Goal: Entertainment & Leisure: Consume media (video, audio)

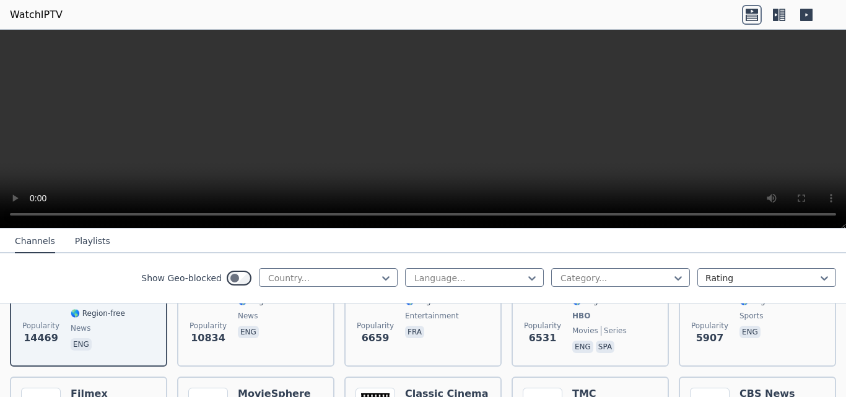
scroll to position [344, 0]
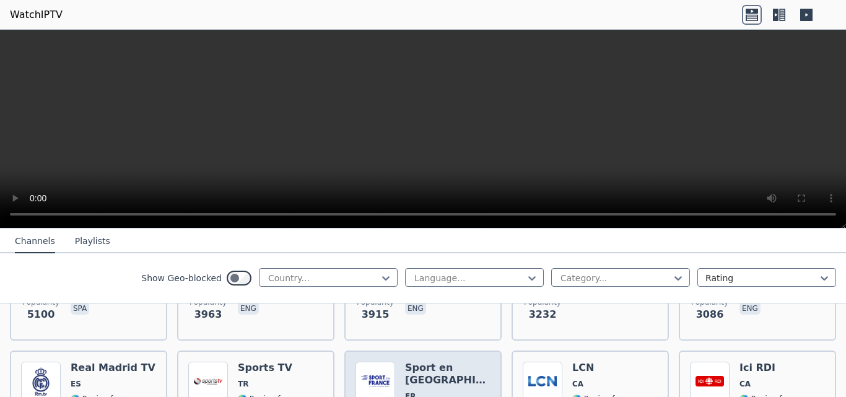
click at [427, 362] on h6 "Sport en [GEOGRAPHIC_DATA]" at bounding box center [447, 374] width 85 height 25
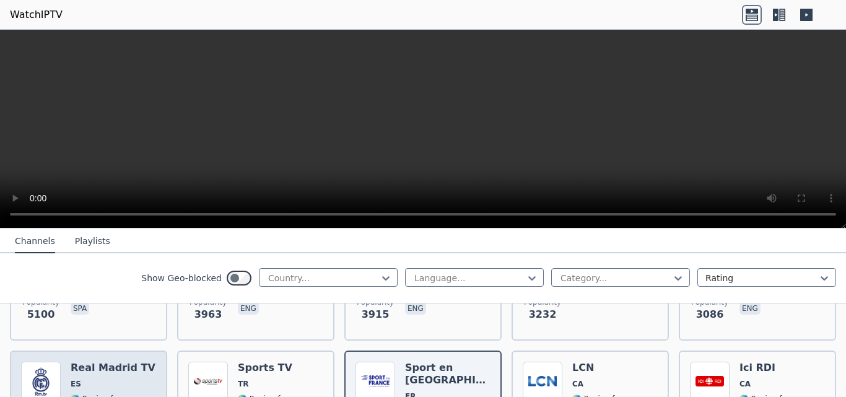
click at [85, 362] on h6 "Real Madrid TV" at bounding box center [113, 368] width 85 height 12
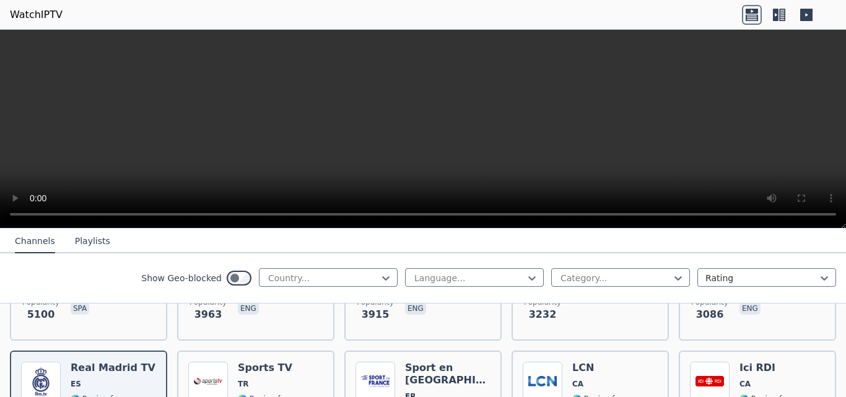
click at [310, 181] on video at bounding box center [423, 129] width 846 height 199
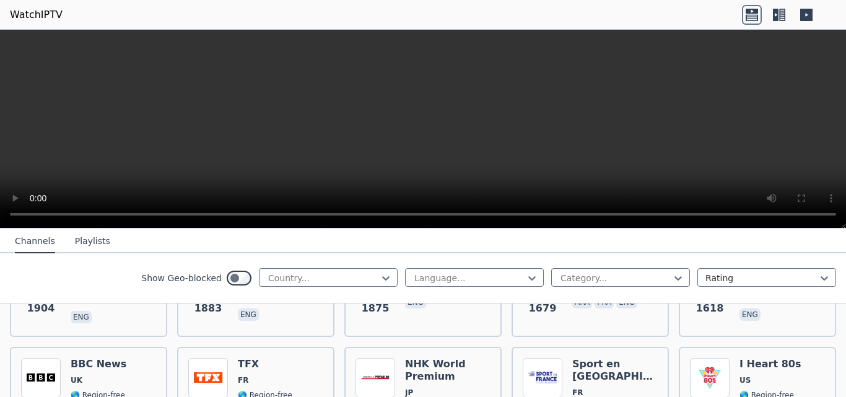
scroll to position [885, 0]
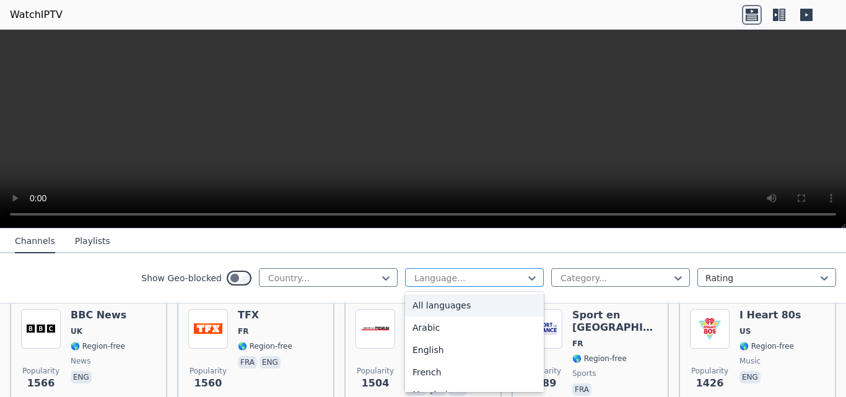
click at [515, 276] on div at bounding box center [469, 278] width 113 height 12
click at [450, 328] on div "Arabic" at bounding box center [474, 328] width 139 height 22
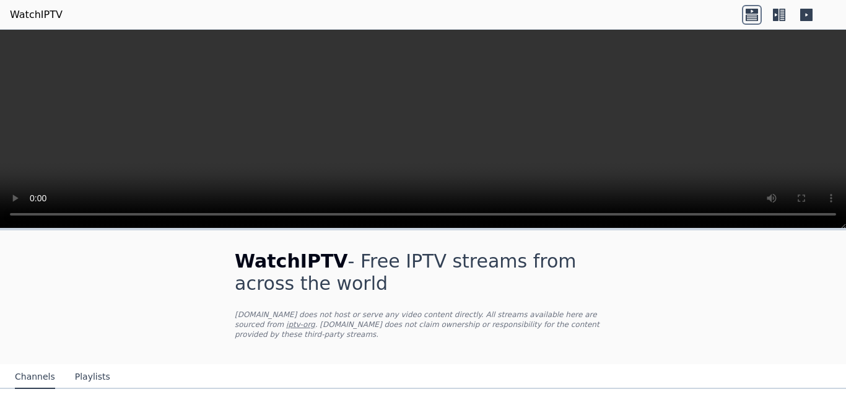
scroll to position [147, 0]
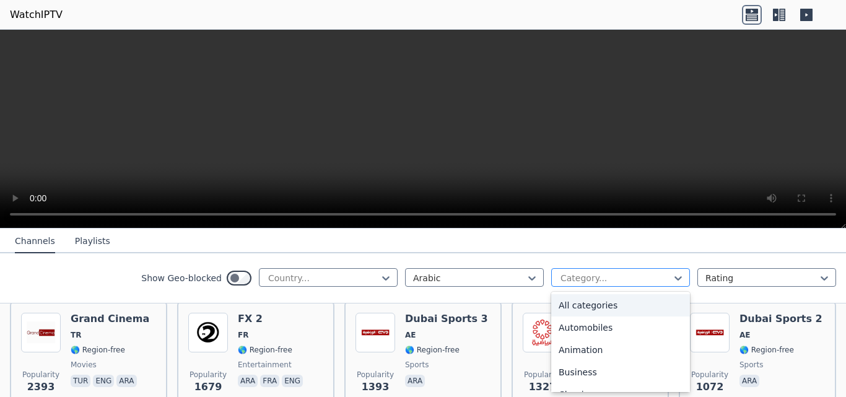
click at [626, 275] on div at bounding box center [615, 278] width 113 height 12
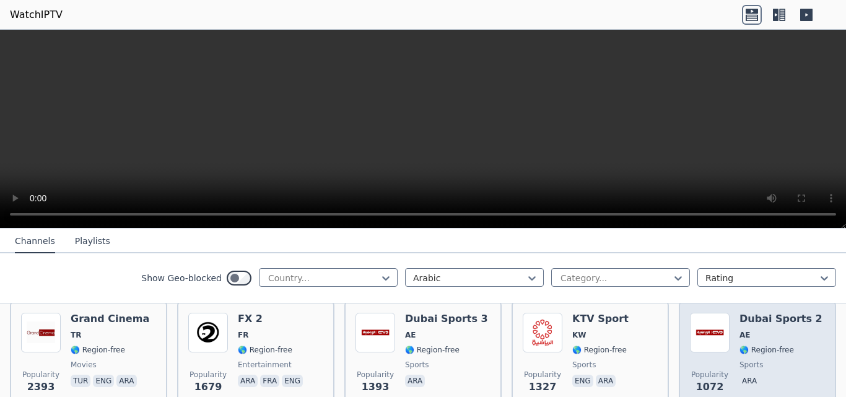
click at [690, 345] on div "Popularity 1072" at bounding box center [710, 357] width 40 height 89
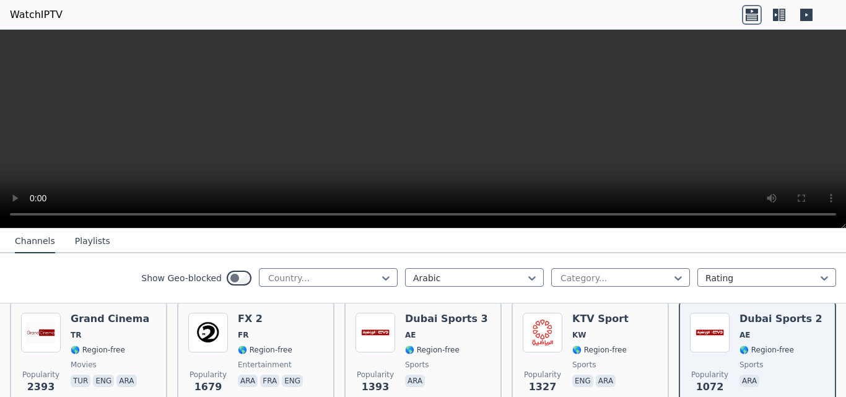
click at [656, 266] on div "Show Geo-blocked Country... Arabic Category... Rating" at bounding box center [423, 278] width 846 height 50
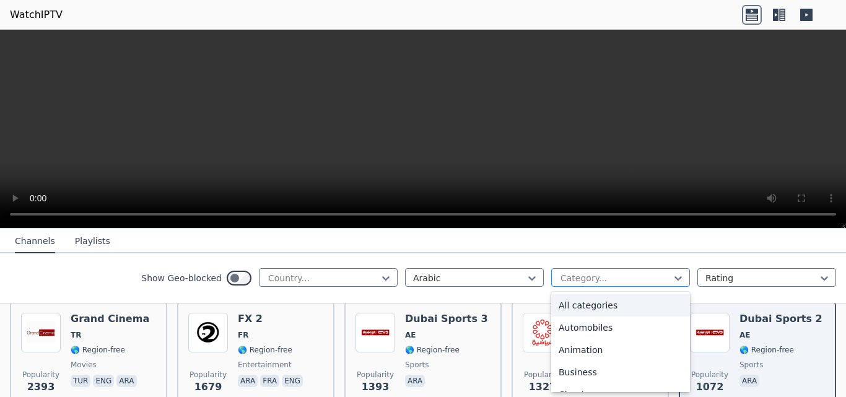
click at [658, 277] on div at bounding box center [615, 278] width 113 height 12
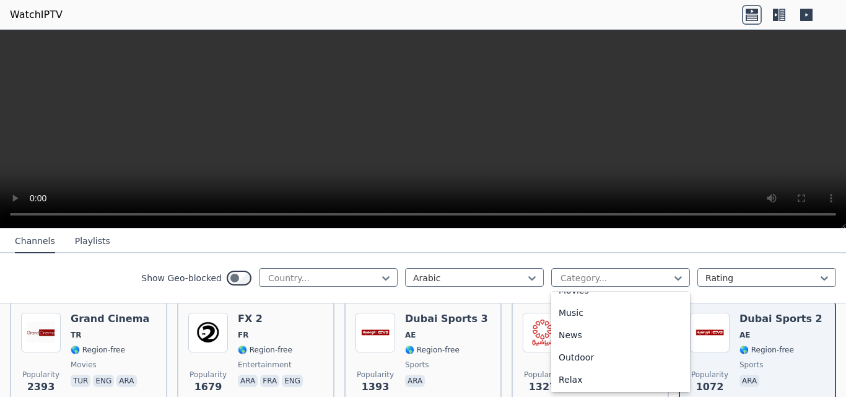
scroll to position [437, 0]
click at [670, 385] on div "Shop" at bounding box center [620, 381] width 139 height 22
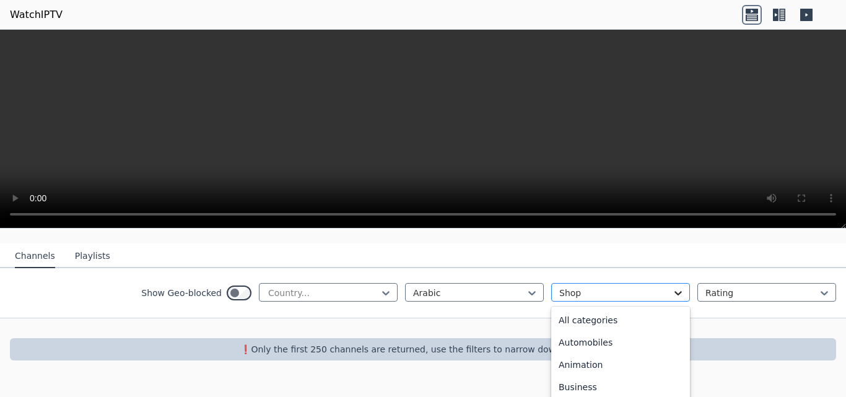
scroll to position [359, 0]
click at [665, 302] on div "option Shop, selected. 27 results available. Use Up and Down to choose options,…" at bounding box center [620, 292] width 139 height 19
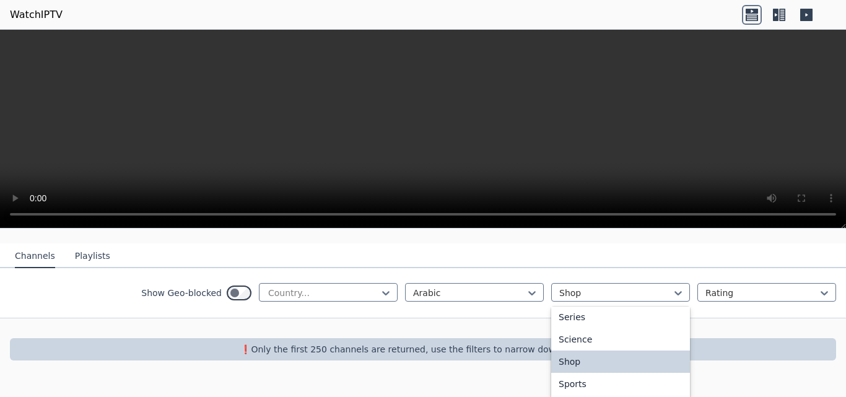
scroll to position [506, 0]
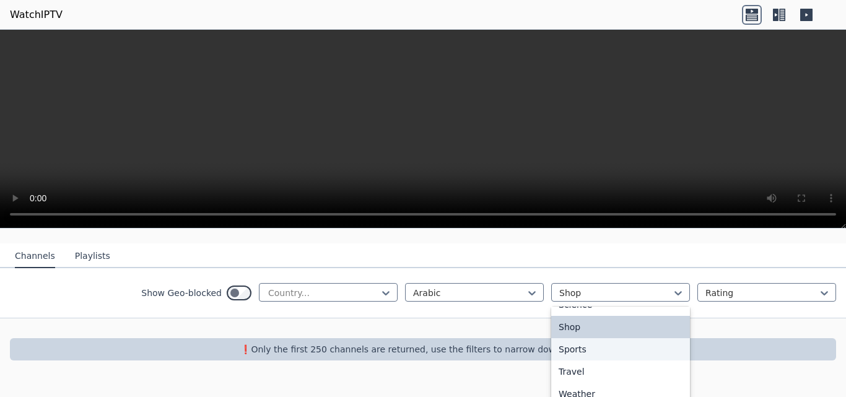
click at [632, 339] on div "Sports" at bounding box center [620, 349] width 139 height 22
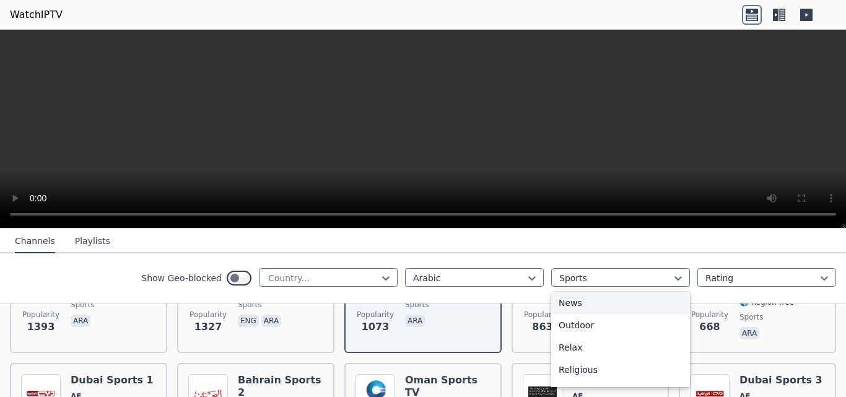
scroll to position [191, 0]
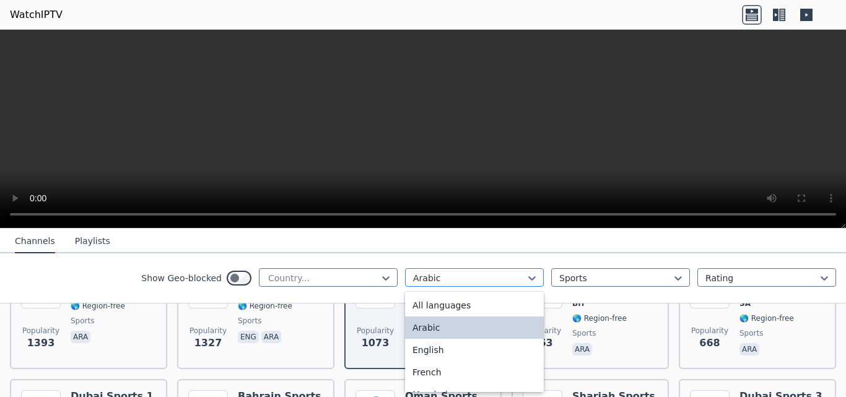
click at [444, 282] on div at bounding box center [469, 278] width 113 height 12
click at [373, 289] on div "Show Geo-blocked Country... 22 results available. Use Up and Down to choose opt…" at bounding box center [423, 278] width 846 height 50
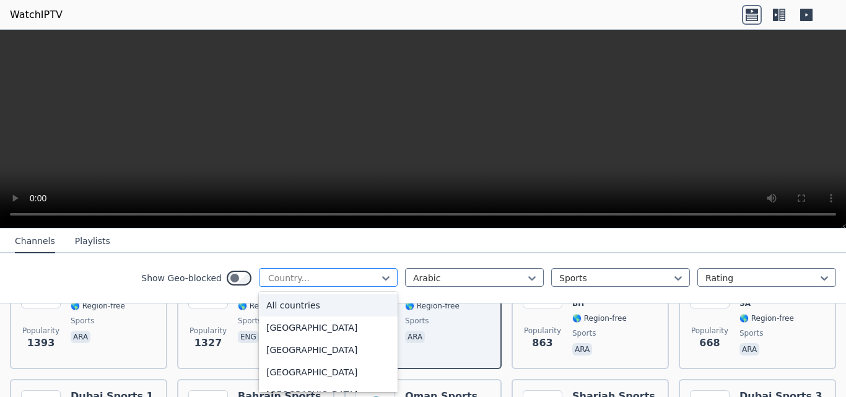
click at [356, 284] on div at bounding box center [323, 278] width 113 height 12
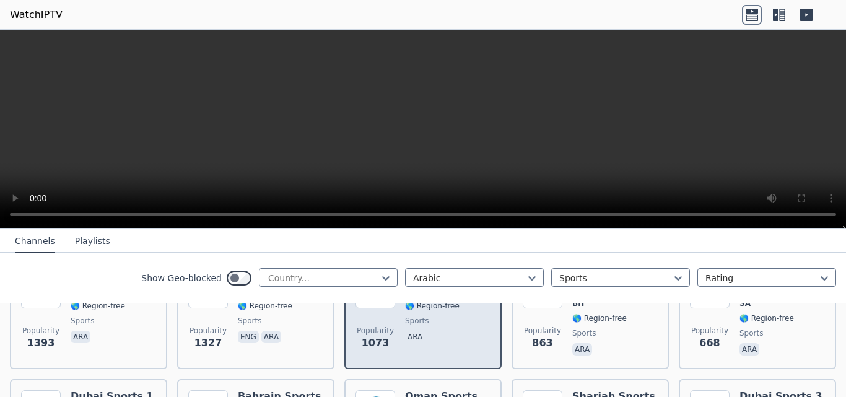
click at [389, 353] on div "Popularity 1073 Dubai Sports 2 AE 🌎 Region-free sports ara" at bounding box center [422, 313] width 157 height 111
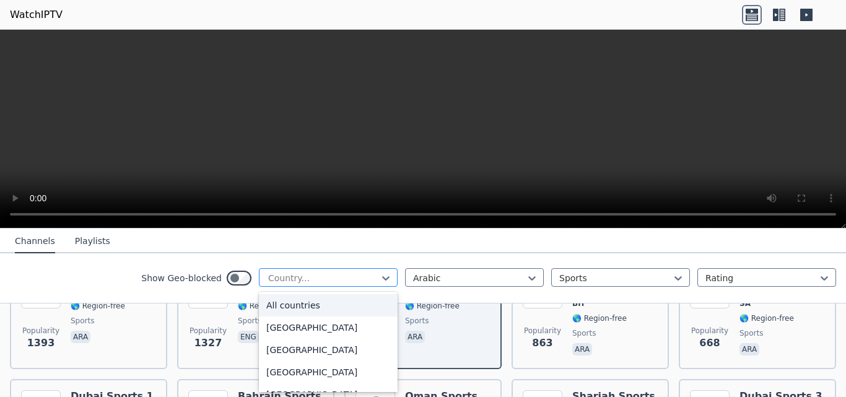
click at [356, 280] on div at bounding box center [323, 278] width 113 height 12
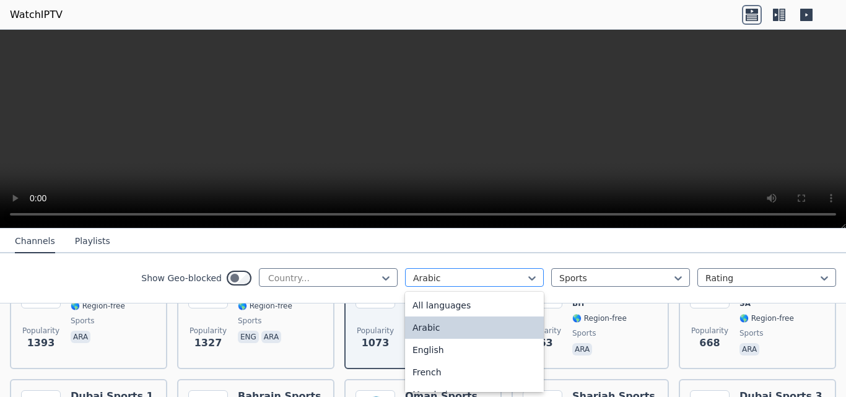
click at [466, 273] on div at bounding box center [469, 278] width 113 height 12
click at [466, 297] on div "All languages" at bounding box center [474, 305] width 139 height 22
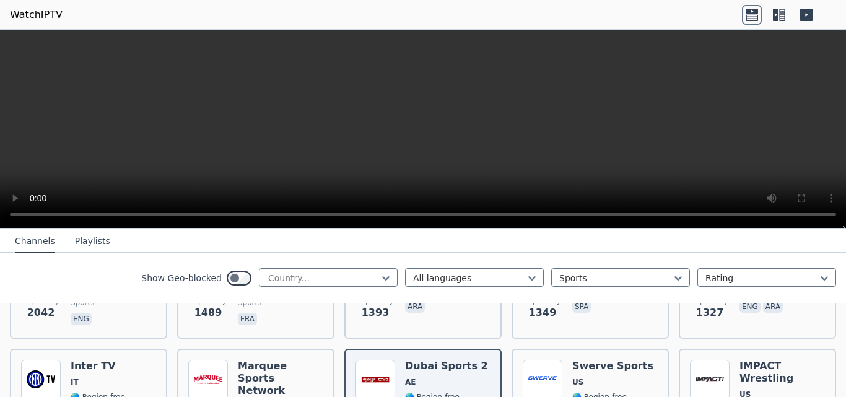
scroll to position [224, 0]
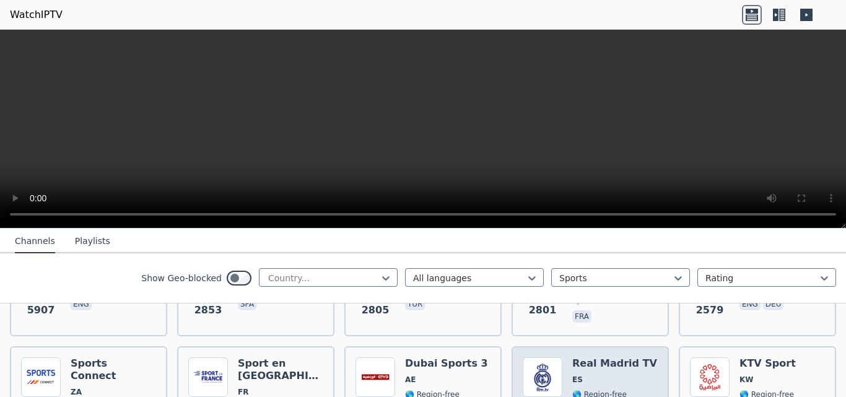
click at [610, 357] on h6 "Real Madrid TV" at bounding box center [614, 363] width 85 height 12
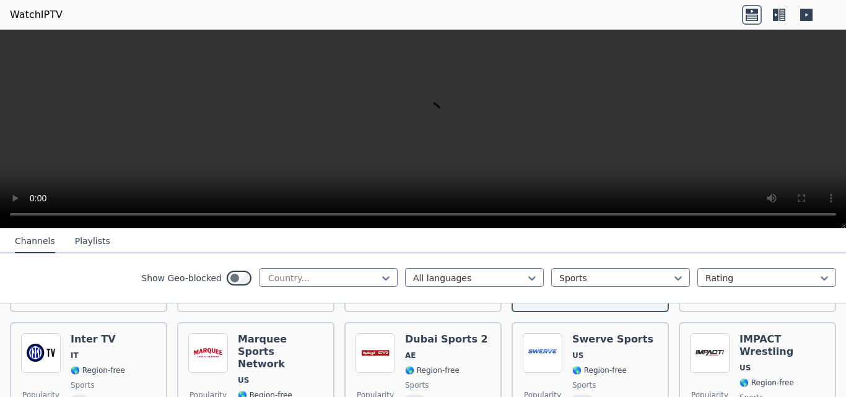
scroll to position [157, 0]
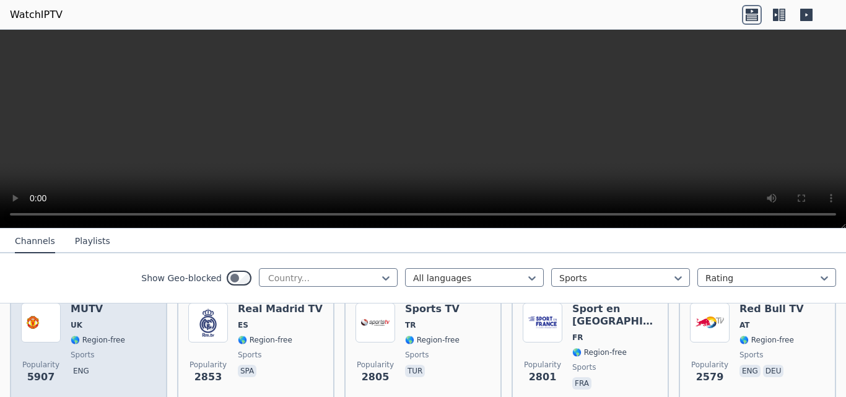
click at [92, 335] on span "🌎 Region-free" at bounding box center [98, 340] width 55 height 10
click at [60, 331] on img at bounding box center [41, 323] width 40 height 40
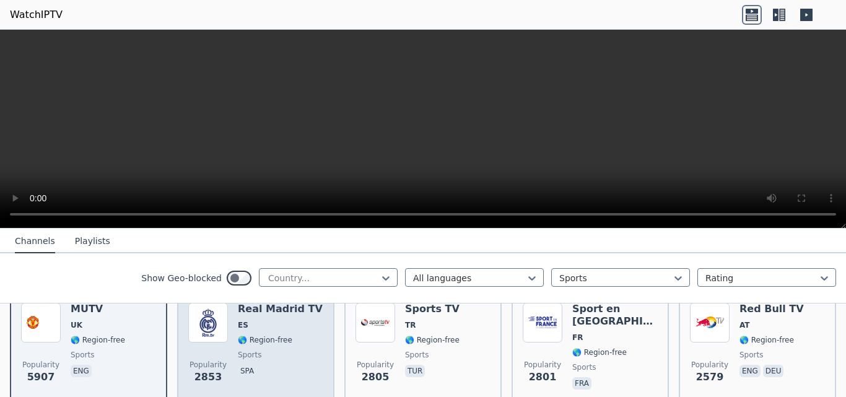
click at [222, 369] on span "Popularity 2853" at bounding box center [208, 372] width 40 height 40
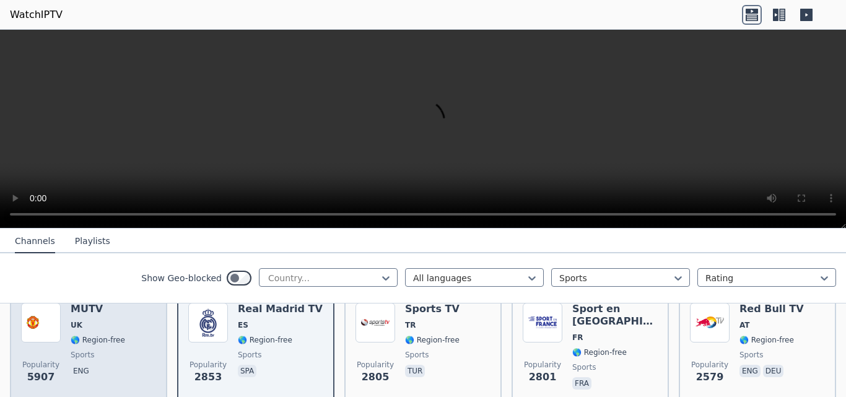
click at [101, 323] on div "MUTV UK 🌎 Region-free sports eng" at bounding box center [98, 347] width 55 height 89
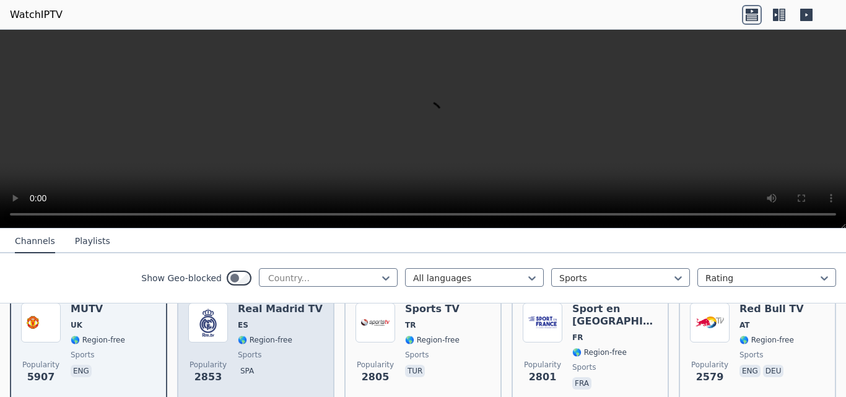
click at [211, 335] on div "Popularity 2853" at bounding box center [208, 347] width 40 height 89
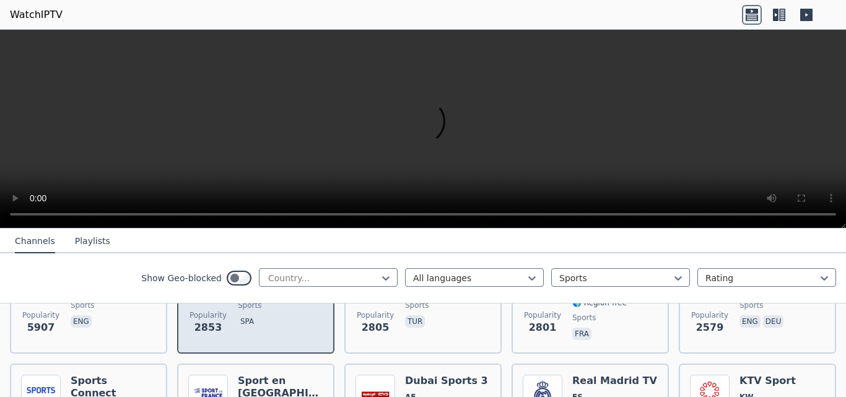
scroll to position [306, 0]
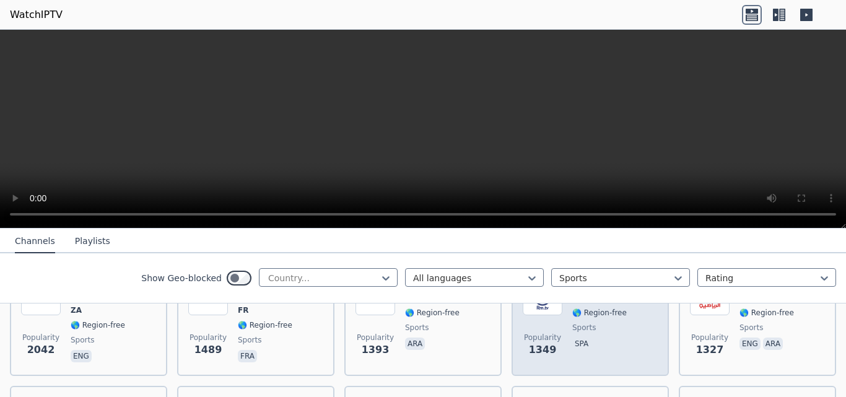
click at [544, 343] on span "1349" at bounding box center [543, 350] width 28 height 15
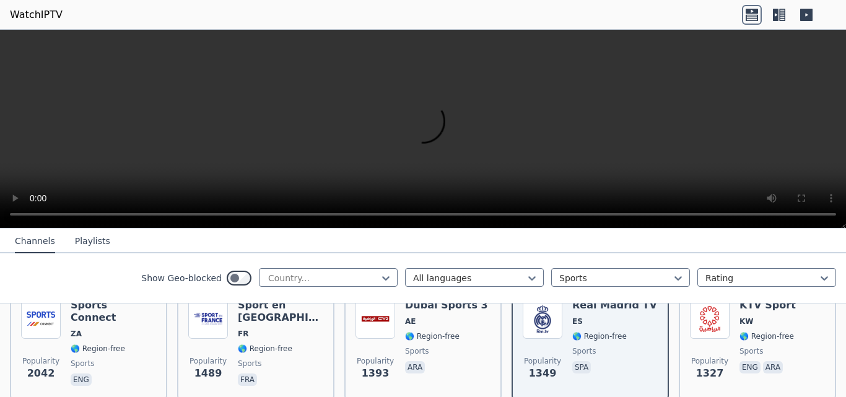
scroll to position [307, 0]
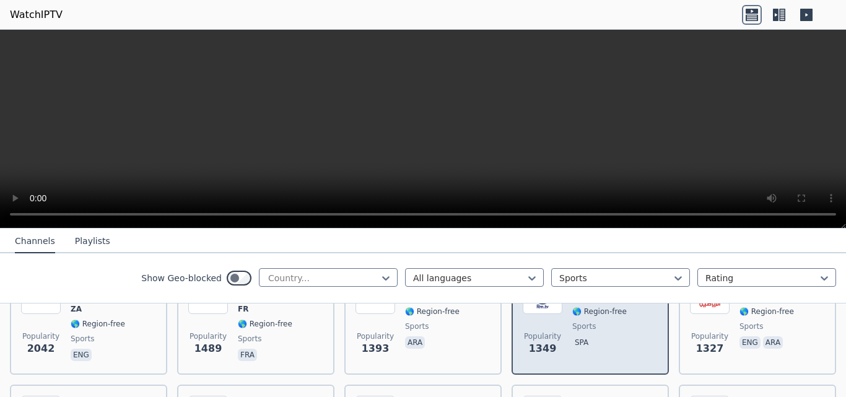
click at [615, 321] on span "sports" at bounding box center [614, 326] width 85 height 10
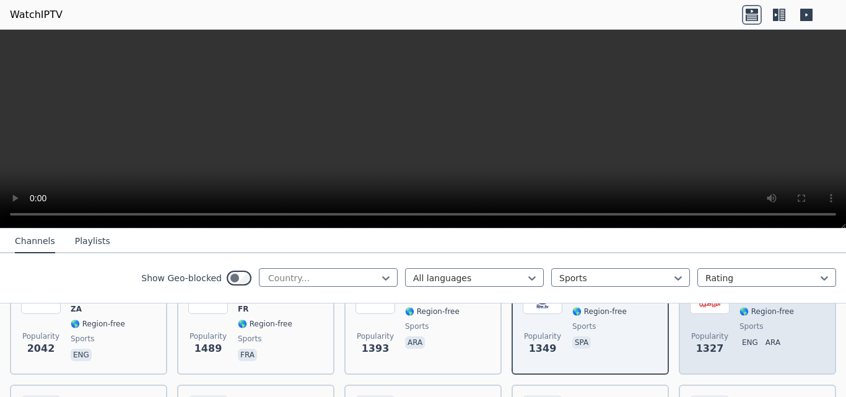
click at [697, 324] on span "Popularity 1327" at bounding box center [710, 344] width 40 height 40
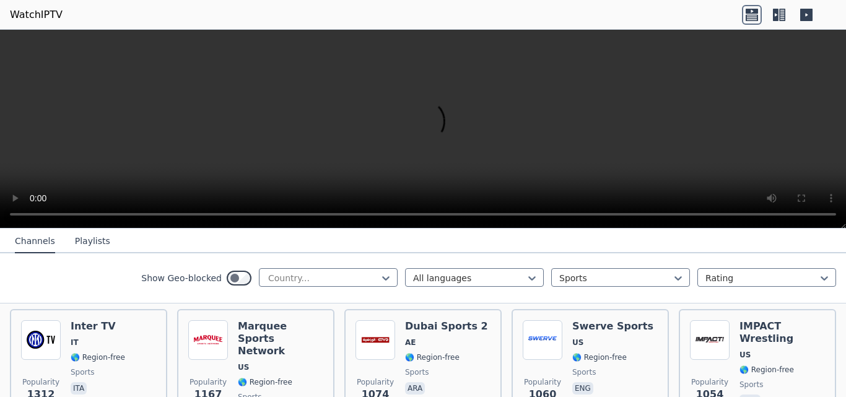
scroll to position [408, 0]
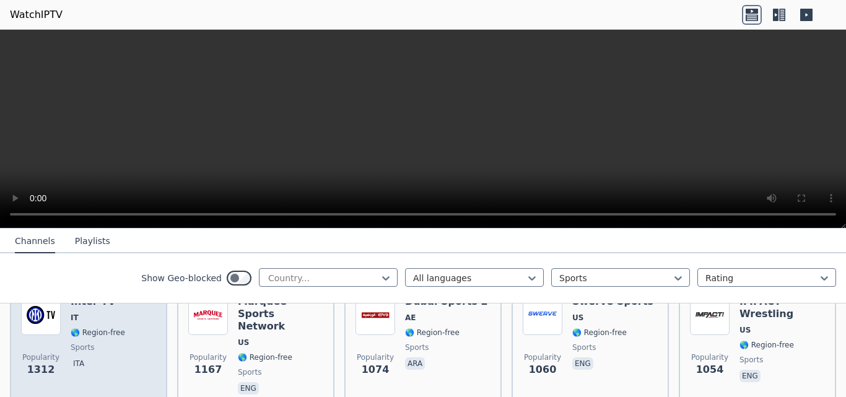
click at [64, 313] on div "Popularity 1312 Inter TV IT 🌎 Region-free sports ita" at bounding box center [88, 346] width 135 height 102
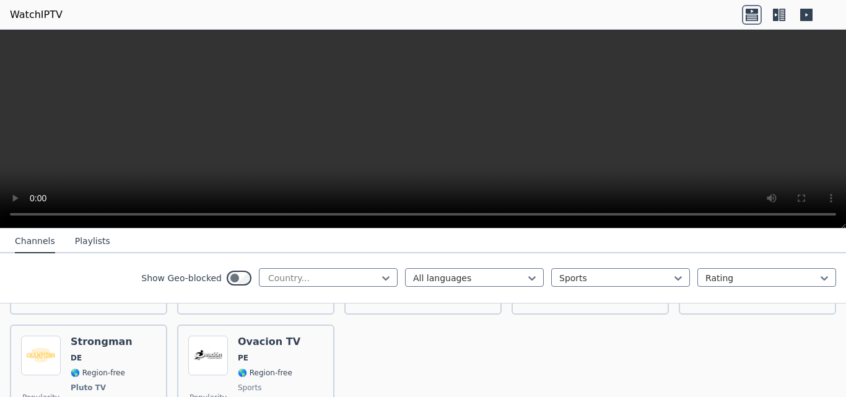
scroll to position [2906, 0]
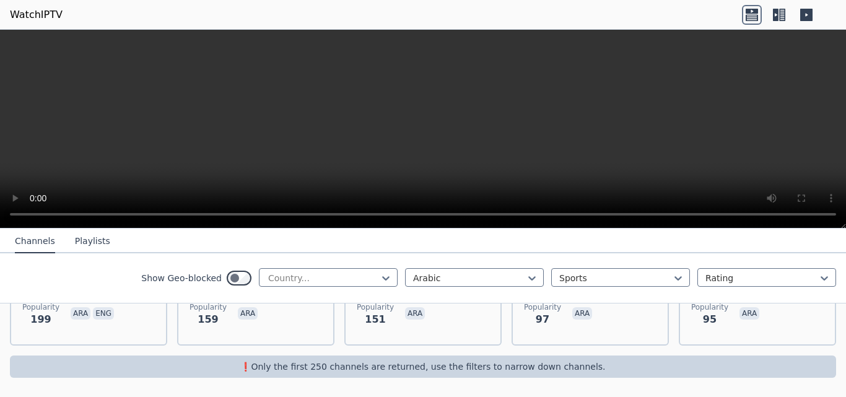
scroll to position [448, 0]
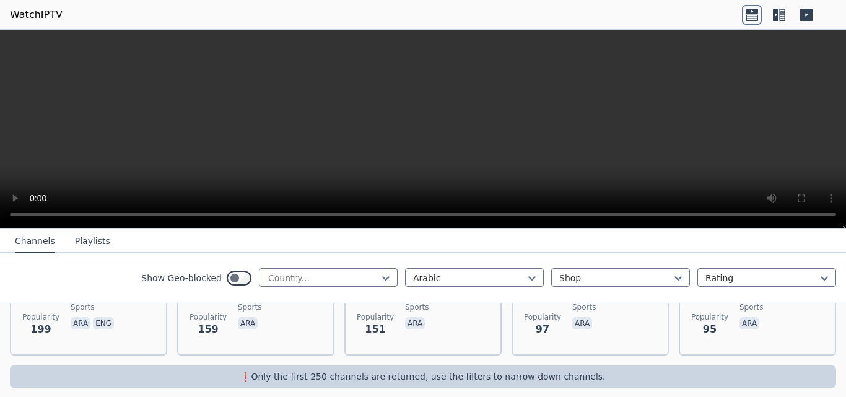
scroll to position [94, 0]
